Goal: Find specific page/section: Find specific page/section

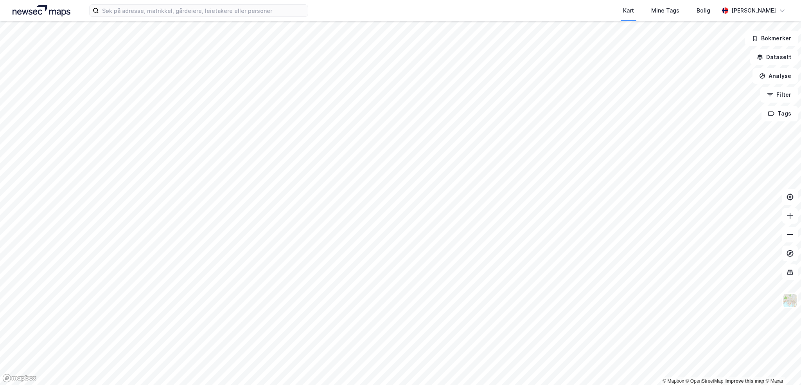
click at [268, 2] on div "Kart Mine Tags Bolig [PERSON_NAME]" at bounding box center [400, 10] width 801 height 21
click at [264, 11] on input at bounding box center [203, 11] width 209 height 12
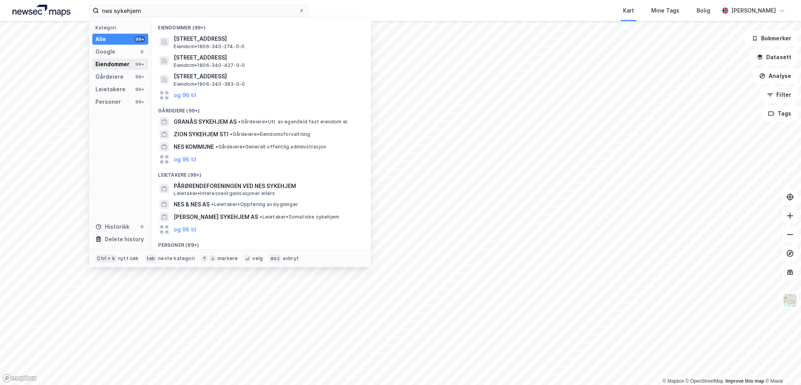
click at [114, 61] on div "Eiendommer" at bounding box center [112, 63] width 34 height 9
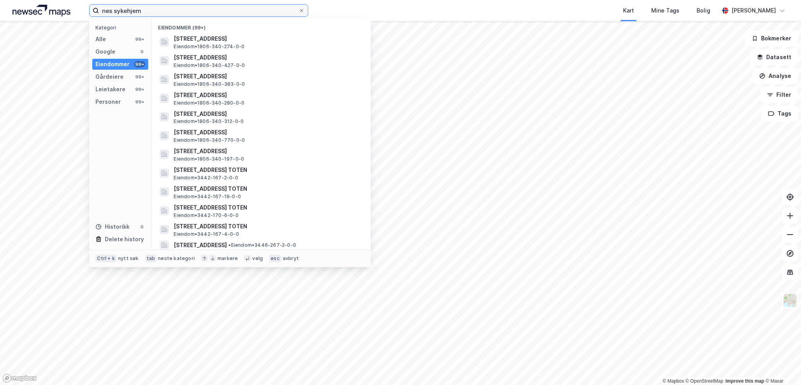
drag, startPoint x: 159, startPoint y: 11, endPoint x: 0, endPoint y: 9, distance: 158.5
click at [0, 9] on div "nes sykehjem Kategori Alle 99+ Google 0 Eiendommer 99+ Gårdeiere 99+ Leietakere…" at bounding box center [400, 10] width 801 height 21
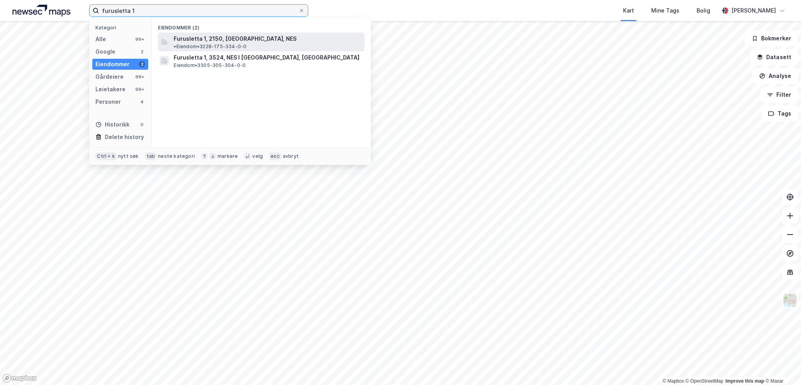
type input "furusletta 1"
click at [227, 41] on span "Furusletta 1, 2150, ÅRNES, NES" at bounding box center [235, 38] width 123 height 9
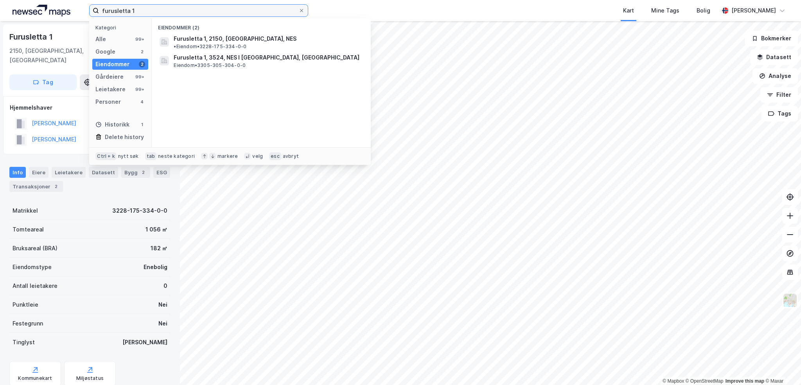
click at [148, 7] on input "furusletta 1" at bounding box center [199, 11] width 200 height 12
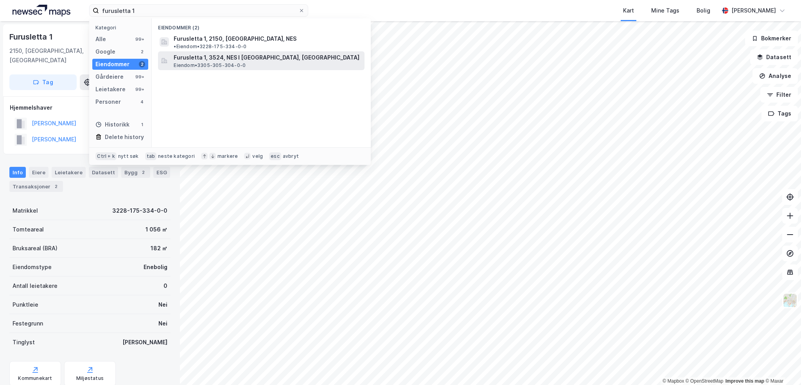
click at [212, 53] on span "Furusletta 1, 3524, NES I ÅDAL, RINGERIKE" at bounding box center [268, 57] width 188 height 9
